Goal: Transaction & Acquisition: Subscribe to service/newsletter

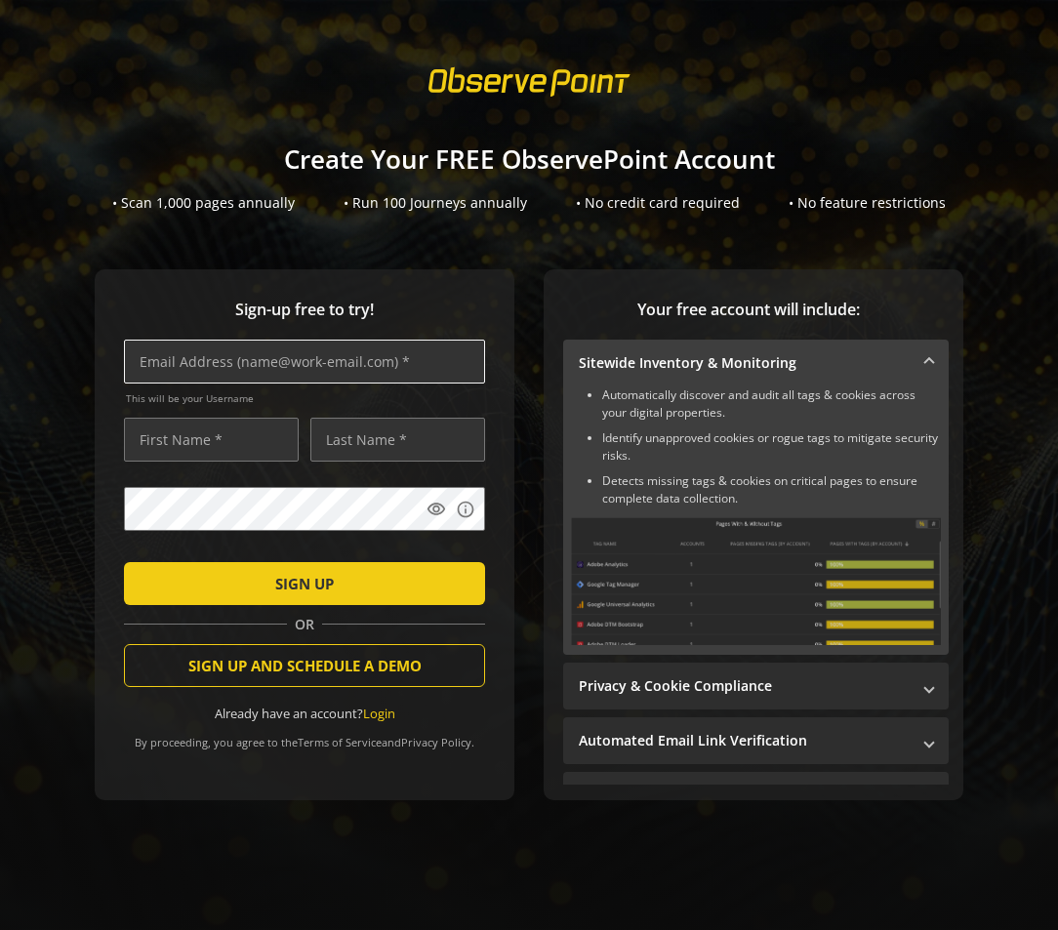
click at [214, 362] on input "text" at bounding box center [304, 362] width 361 height 44
type input "[PERSON_NAME][EMAIL_ADDRESS][PERSON_NAME][DOMAIN_NAME]"
type input "[PERSON_NAME]"
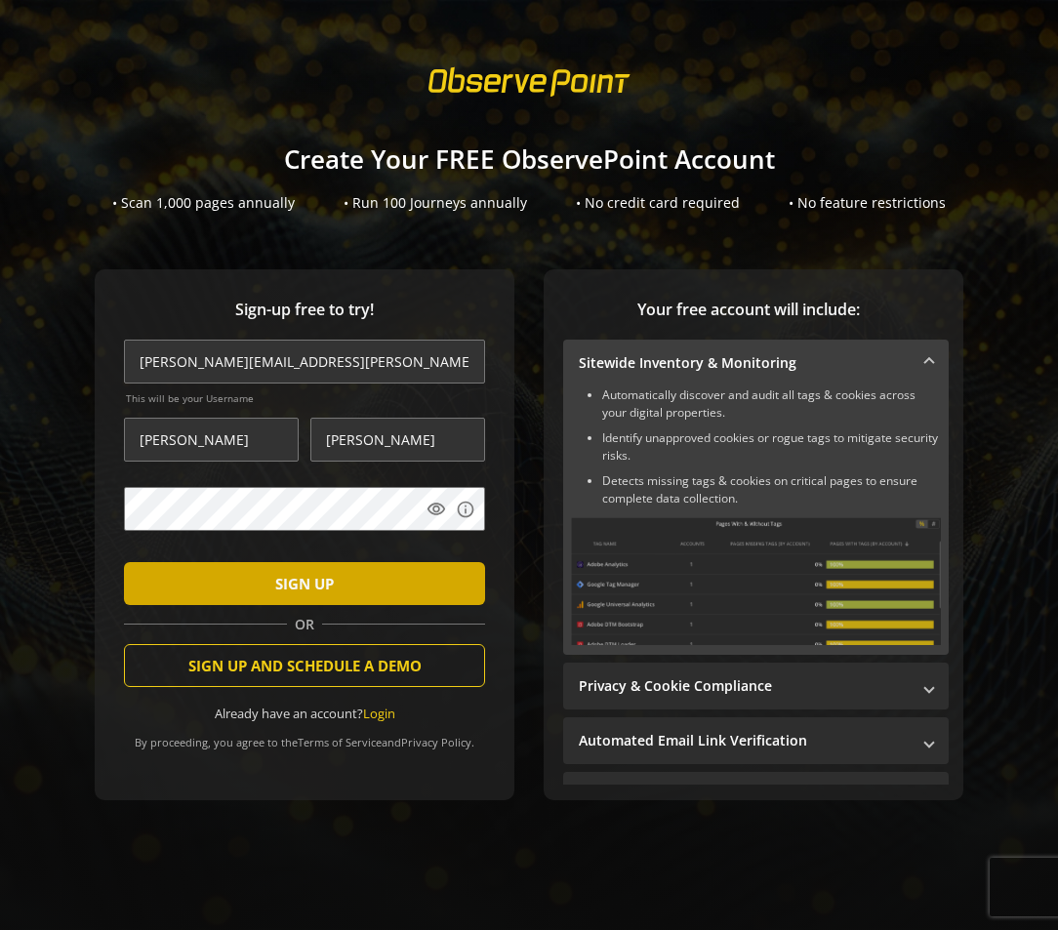
click at [312, 578] on span "SIGN UP" at bounding box center [304, 583] width 59 height 35
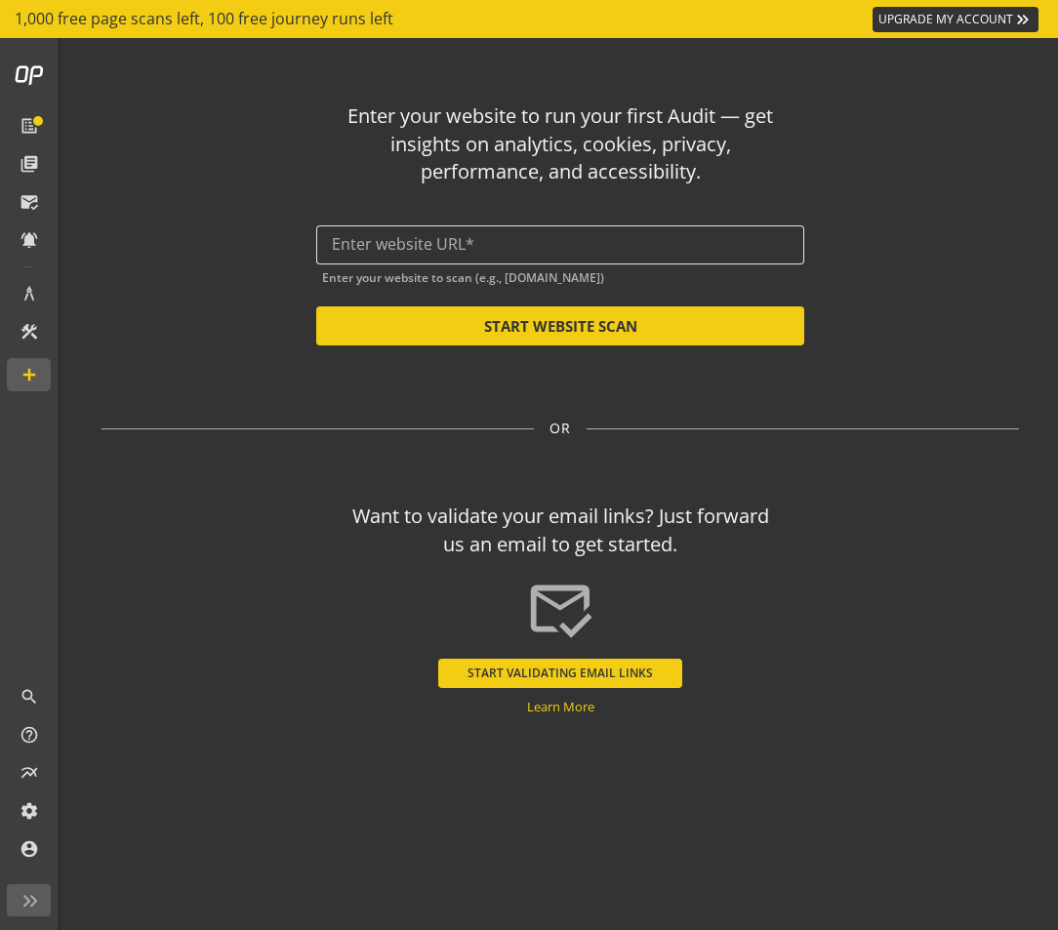
click at [484, 236] on input "text" at bounding box center [560, 244] width 457 height 19
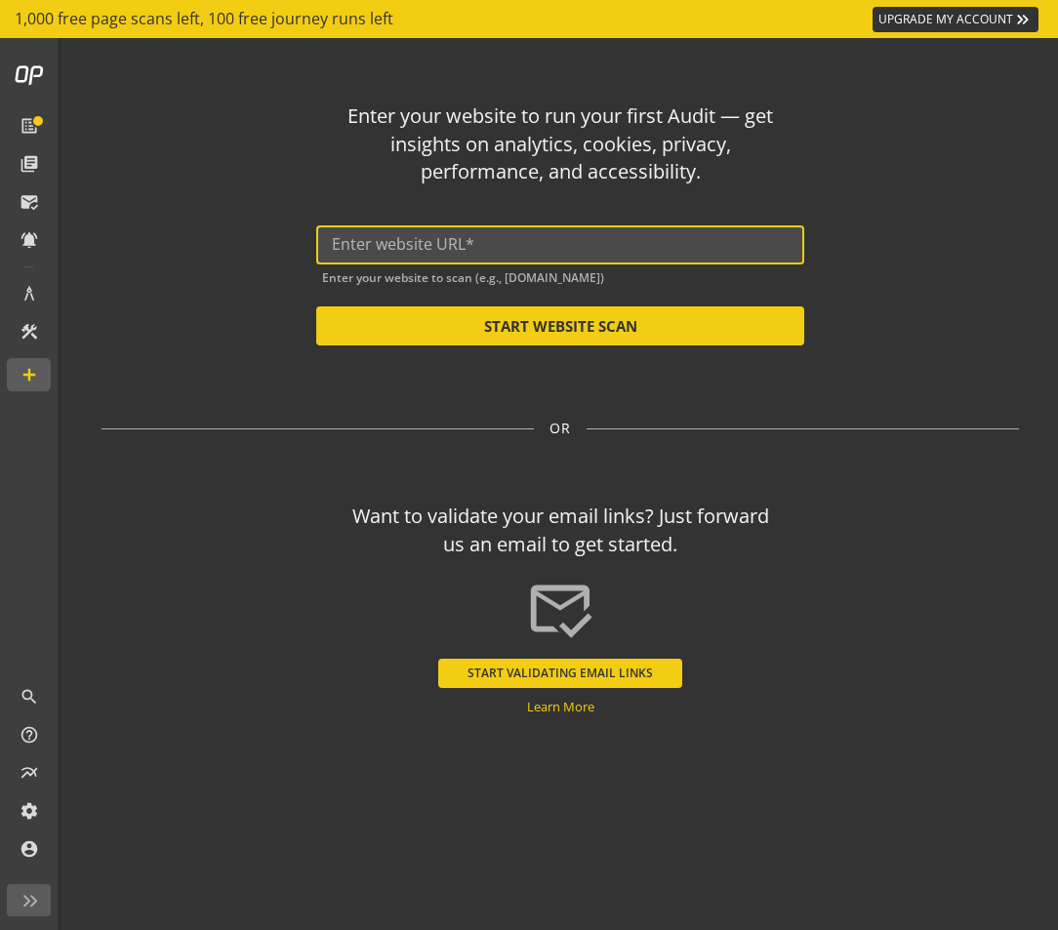
paste input "[URL][DOMAIN_NAME][PERSON_NAME][PERSON_NAME]"
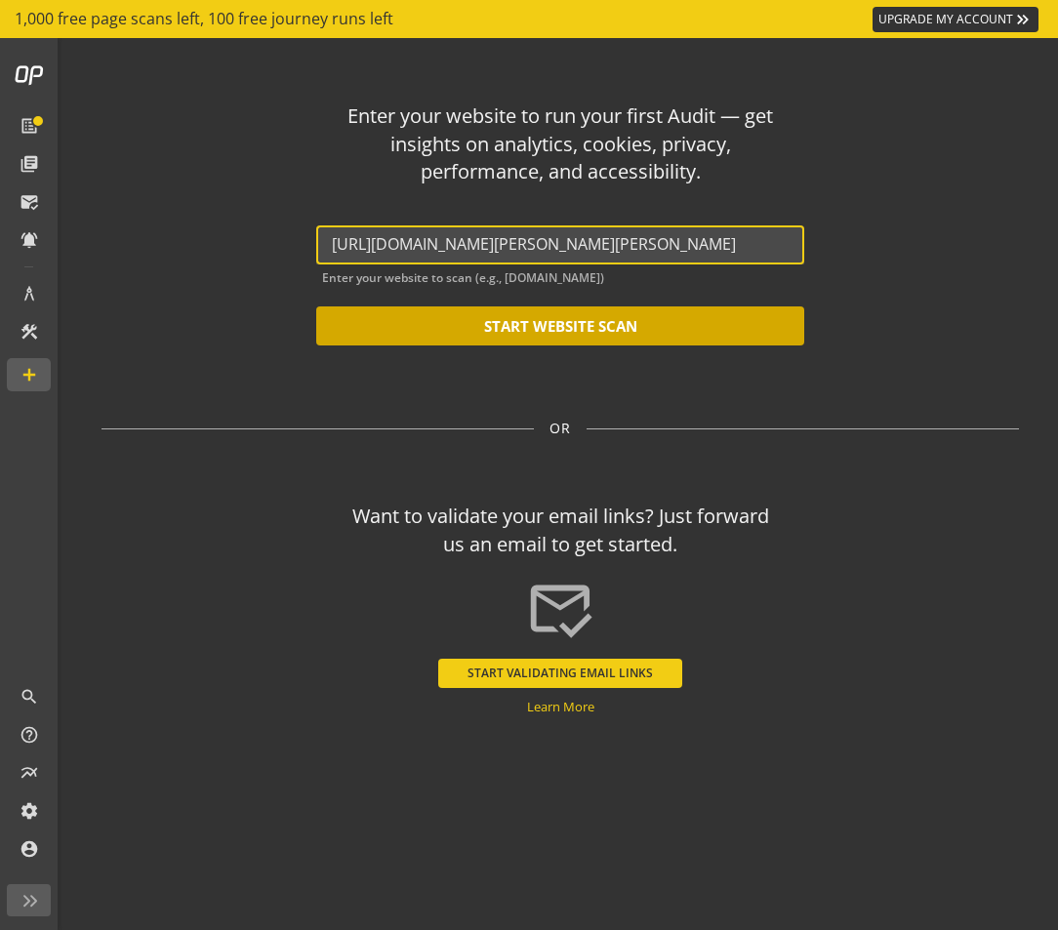
type input "[URL][DOMAIN_NAME][PERSON_NAME][PERSON_NAME]"
click at [541, 324] on button "START WEBSITE SCAN" at bounding box center [560, 326] width 488 height 39
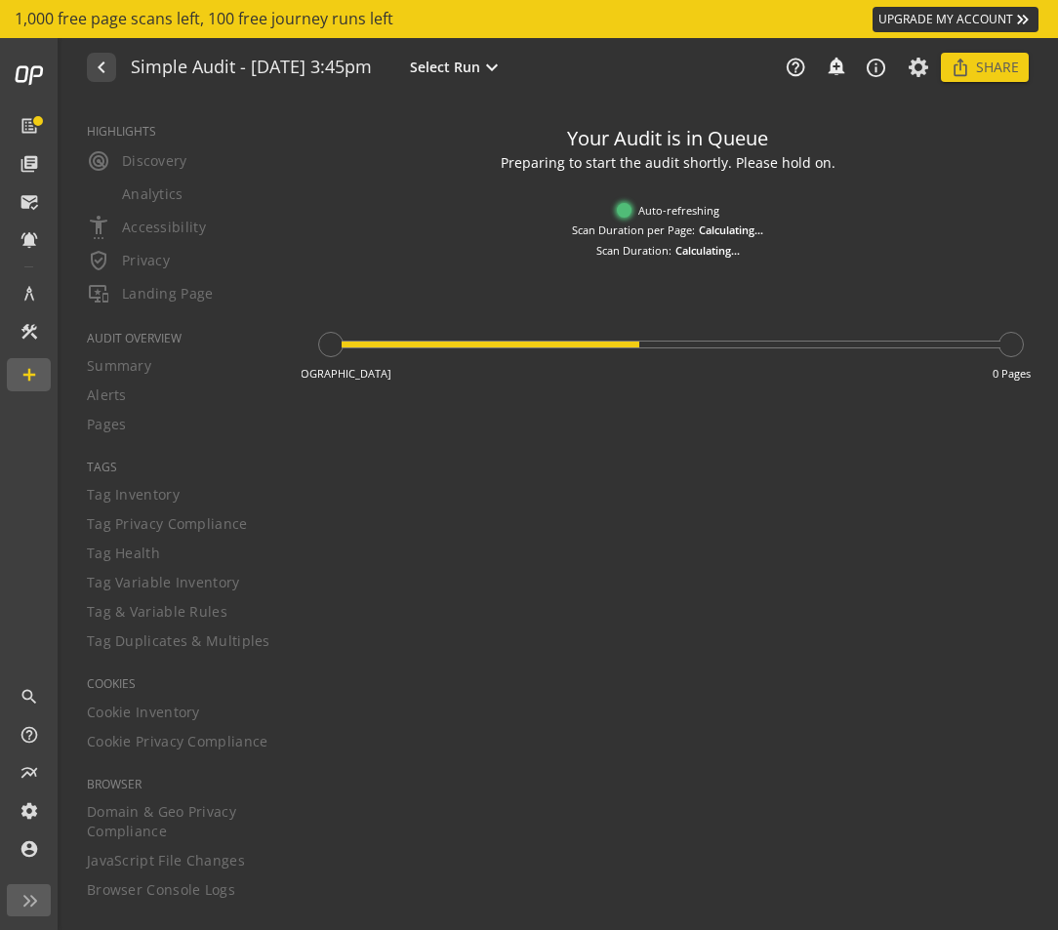
type textarea "Notes can include: -a description of what this audit is validating -changes in …"
